Goal: Transaction & Acquisition: Subscribe to service/newsletter

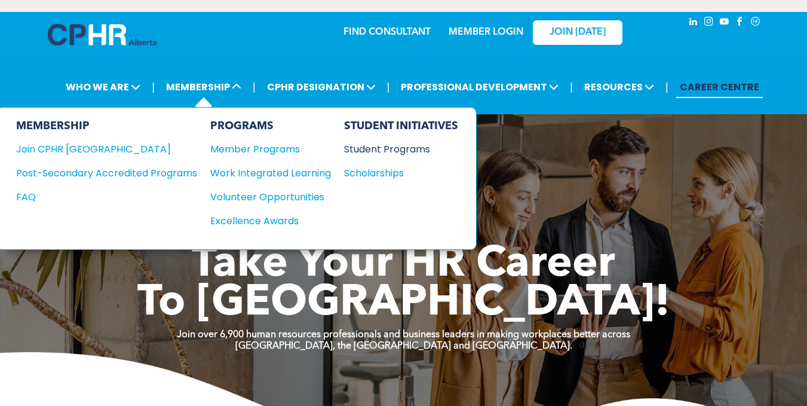
click at [398, 152] on div "Student Programs" at bounding box center [395, 149] width 103 height 15
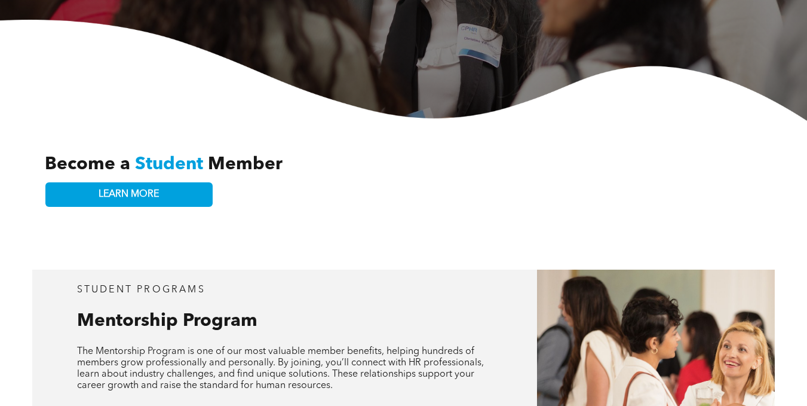
scroll to position [271, 0]
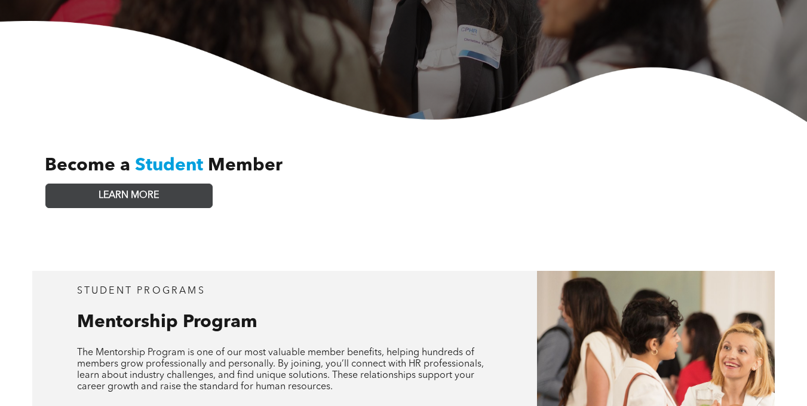
click at [185, 193] on link "LEARN MORE" at bounding box center [128, 195] width 167 height 24
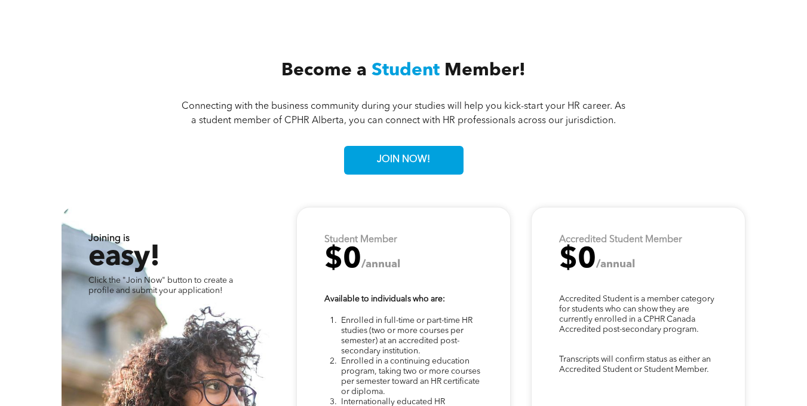
scroll to position [2513, 0]
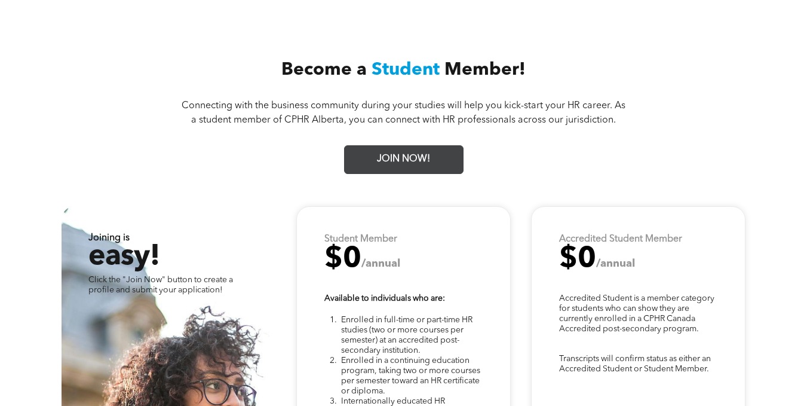
click at [392, 148] on span "JOIN NOW!" at bounding box center [404, 159] width 62 height 23
click at [428, 151] on span "JOIN NOW!" at bounding box center [404, 159] width 62 height 23
